Goal: Register for event/course

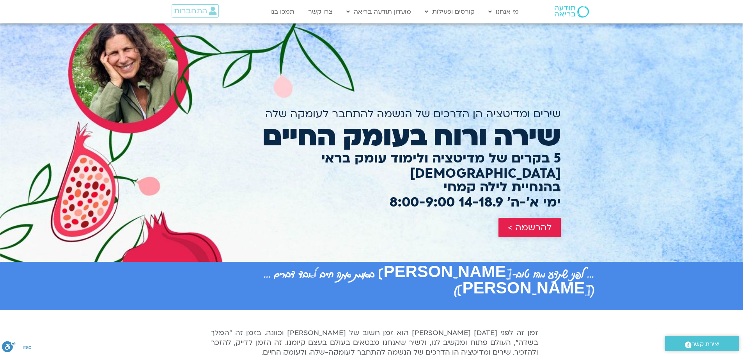
click at [537, 223] on span "להרשמה >" at bounding box center [530, 228] width 44 height 10
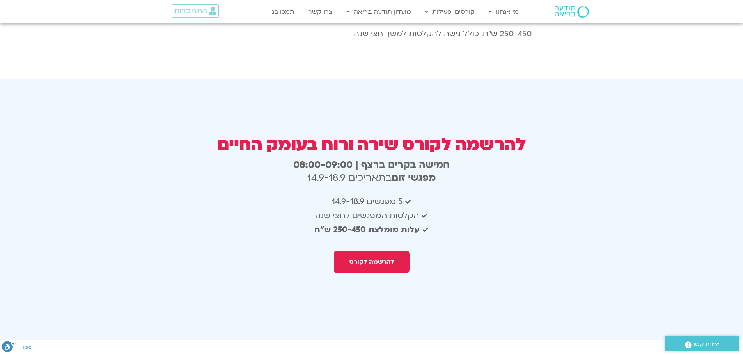
scroll to position [1389, 0]
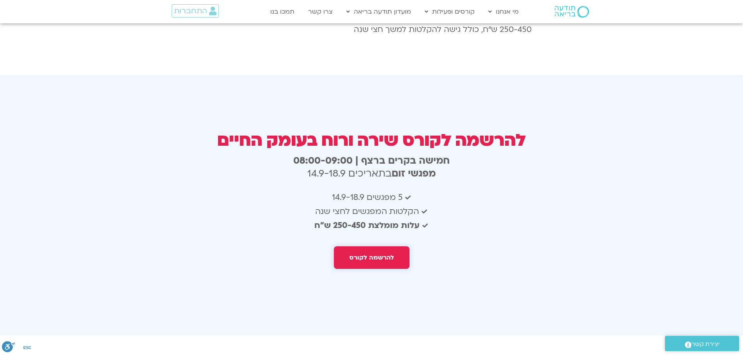
click at [367, 254] on span "להרשמה לקורס" at bounding box center [372, 257] width 44 height 7
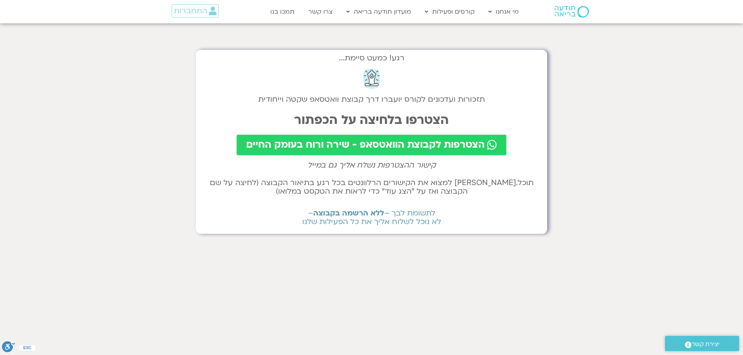
click at [341, 143] on span "הצטרפות לקבוצת הוואטסאפ - שירה ורוח בעומק החיים" at bounding box center [365, 145] width 239 height 11
